Goal: Transaction & Acquisition: Purchase product/service

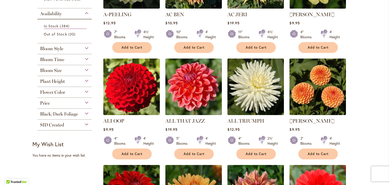
scroll to position [164, 0]
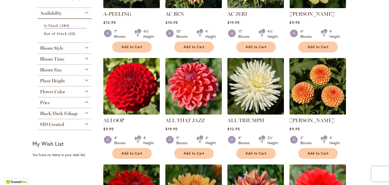
click at [263, 83] on img at bounding box center [255, 86] width 56 height 56
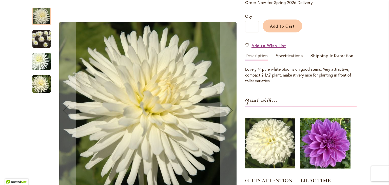
scroll to position [113, 0]
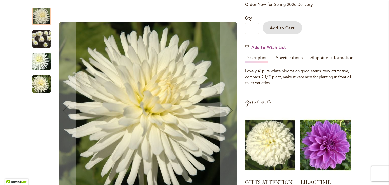
click at [290, 24] on button "Add to Cart" at bounding box center [283, 27] width 40 height 13
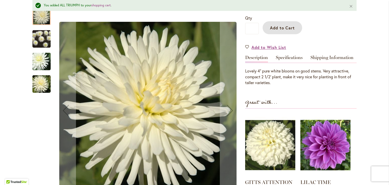
click at [290, 147] on img at bounding box center [270, 145] width 50 height 63
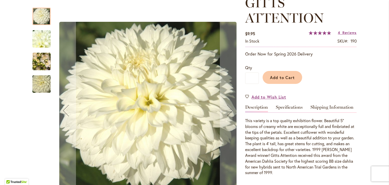
scroll to position [81, 0]
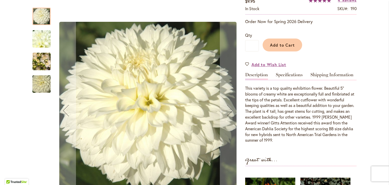
scroll to position [111, 0]
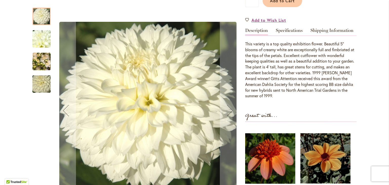
click at [305, 11] on div "Qty * Add to Cart" at bounding box center [300, 0] width 111 height 24
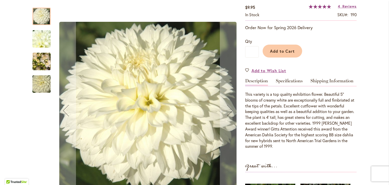
scroll to position [103, 0]
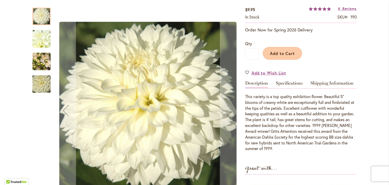
click at [288, 51] on span "Add to Cart" at bounding box center [282, 53] width 25 height 5
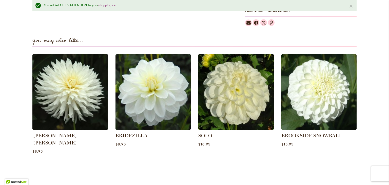
scroll to position [398, 0]
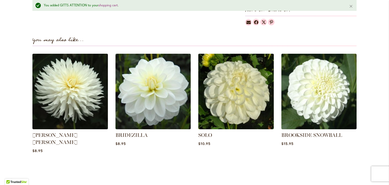
click at [160, 93] on img at bounding box center [153, 91] width 75 height 75
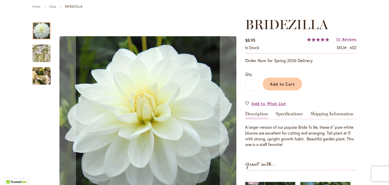
scroll to position [58, 0]
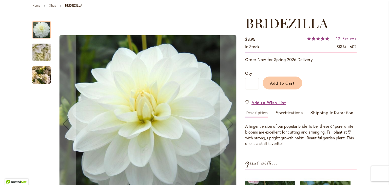
click at [290, 82] on span "Add to Cart" at bounding box center [282, 82] width 25 height 5
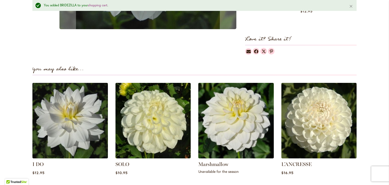
scroll to position [328, 0]
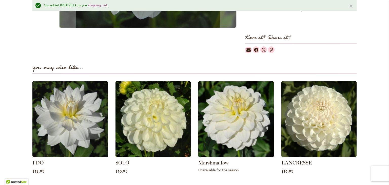
click at [336, 106] on img at bounding box center [318, 118] width 75 height 75
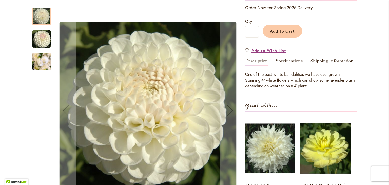
scroll to position [110, 0]
click at [291, 28] on span "Add to Cart" at bounding box center [282, 30] width 25 height 5
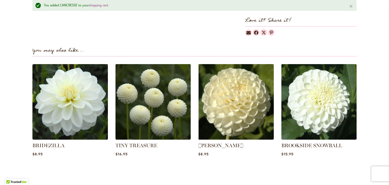
scroll to position [330, 0]
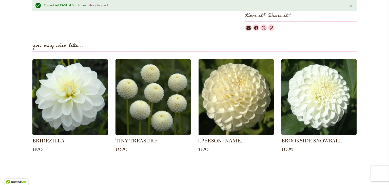
click at [163, 106] on img at bounding box center [153, 96] width 75 height 75
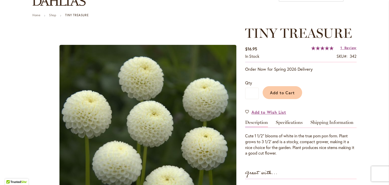
scroll to position [50, 0]
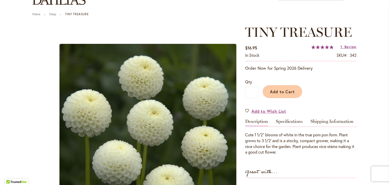
click at [290, 92] on span "Add to Cart" at bounding box center [282, 91] width 25 height 5
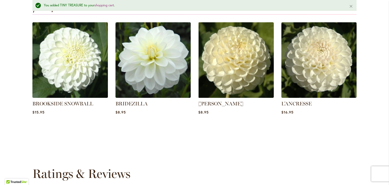
scroll to position [375, 0]
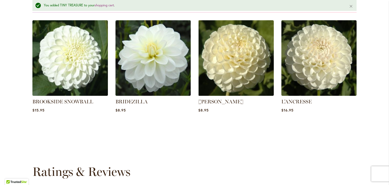
click at [334, 53] on img at bounding box center [318, 57] width 75 height 75
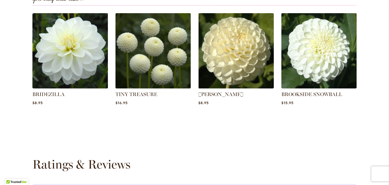
scroll to position [366, 0]
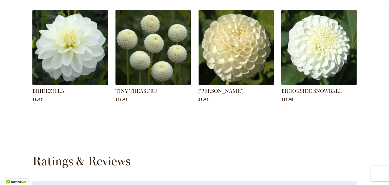
click at [322, 37] on img at bounding box center [318, 47] width 75 height 75
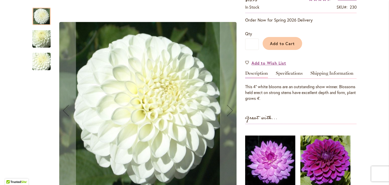
scroll to position [115, 0]
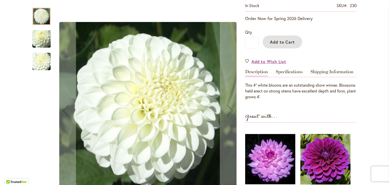
click at [289, 42] on span "Add to Cart" at bounding box center [282, 41] width 25 height 5
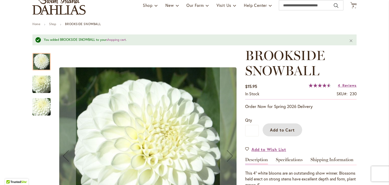
scroll to position [0, 0]
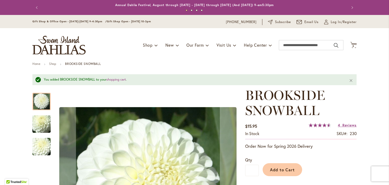
click at [331, 22] on span "Log In/Register" at bounding box center [344, 22] width 26 height 5
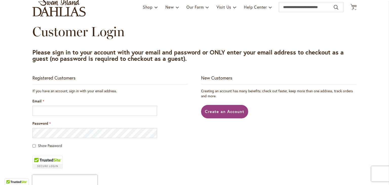
scroll to position [46, 0]
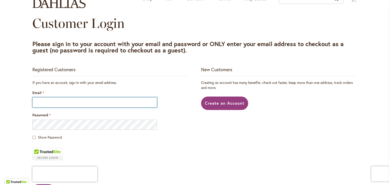
click at [44, 103] on input "Email" at bounding box center [94, 102] width 125 height 10
type input "**********"
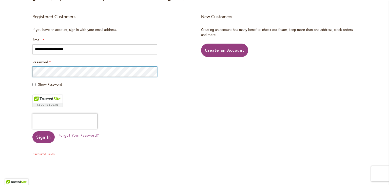
scroll to position [101, 0]
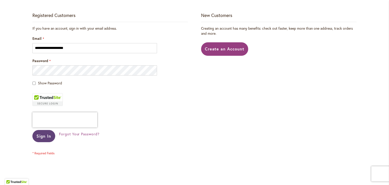
click at [43, 136] on span "Sign In" at bounding box center [43, 135] width 15 height 5
